Goal: Task Accomplishment & Management: Manage account settings

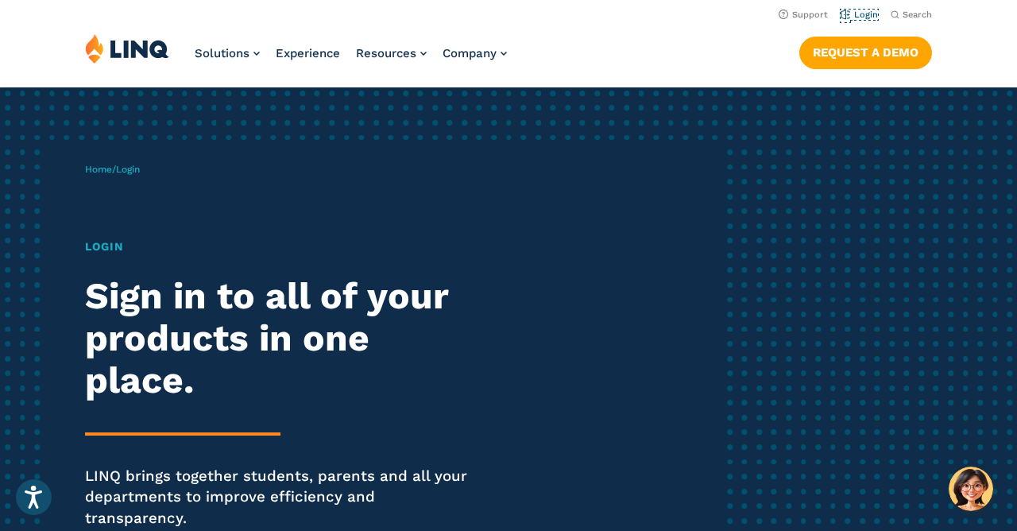
click at [855, 16] on link "Login" at bounding box center [858, 15] width 37 height 10
click at [861, 18] on link "Login" at bounding box center [858, 15] width 37 height 10
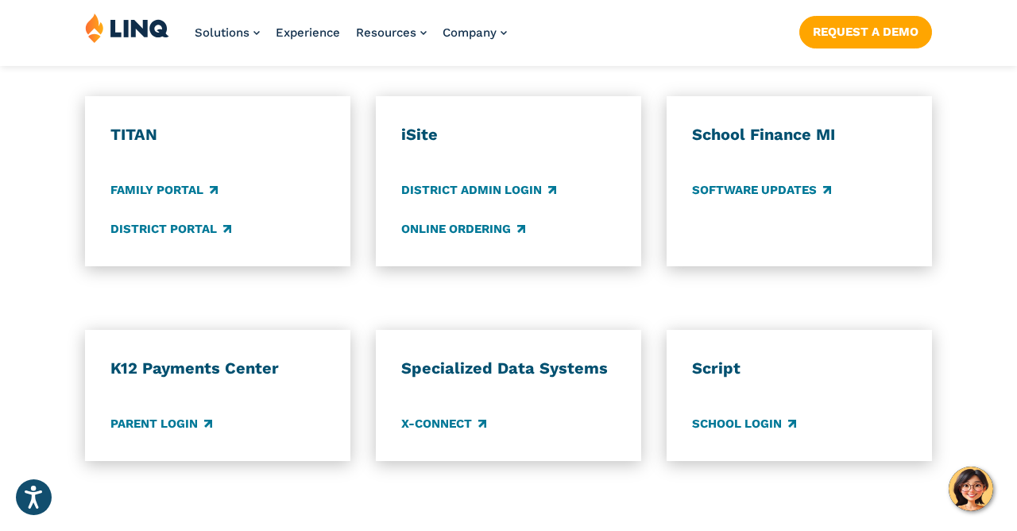
scroll to position [1239, 0]
